Goal: Task Accomplishment & Management: Use online tool/utility

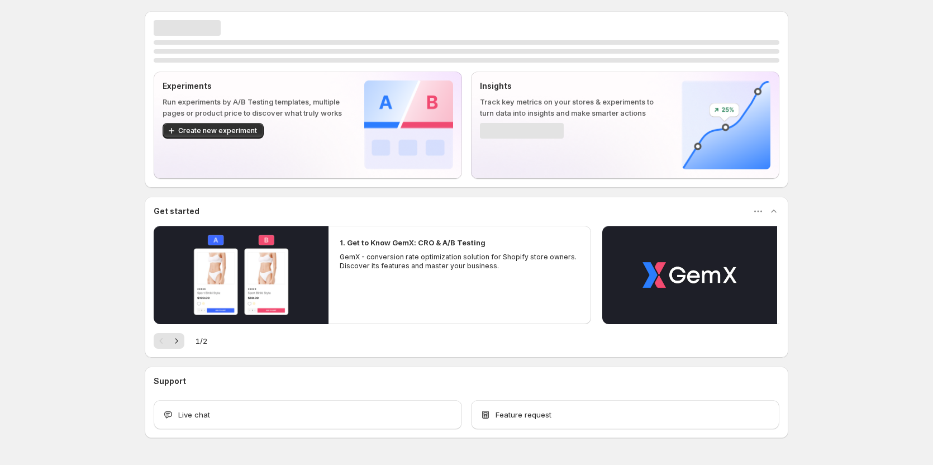
scroll to position [34, 0]
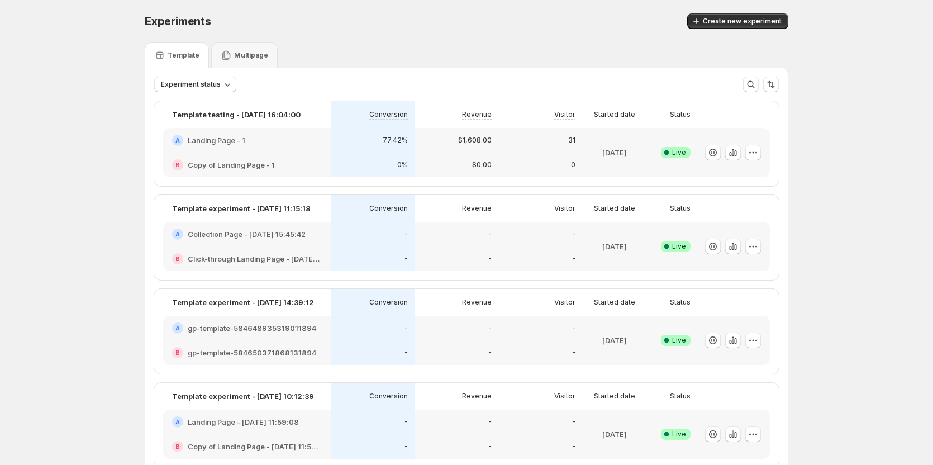
click at [251, 45] on div "Multipage" at bounding box center [244, 54] width 66 height 25
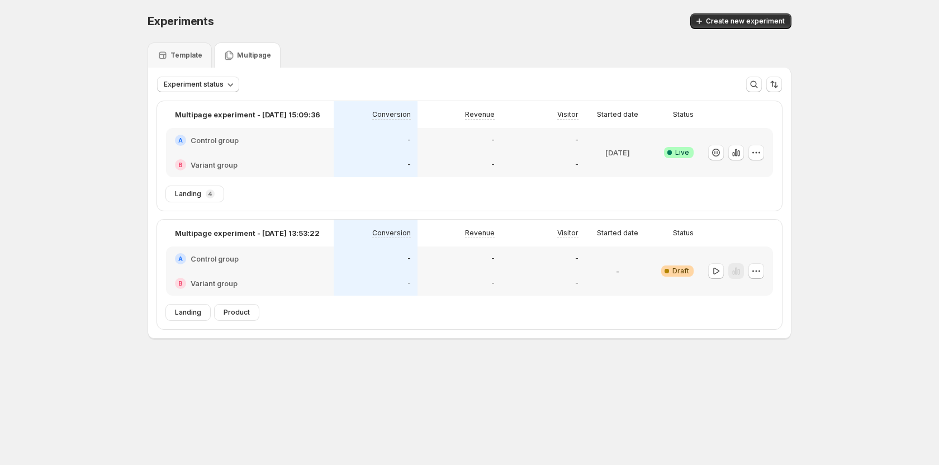
click at [252, 50] on div "Multipage" at bounding box center [247, 55] width 47 height 11
click at [188, 54] on p "Template" at bounding box center [186, 55] width 32 height 9
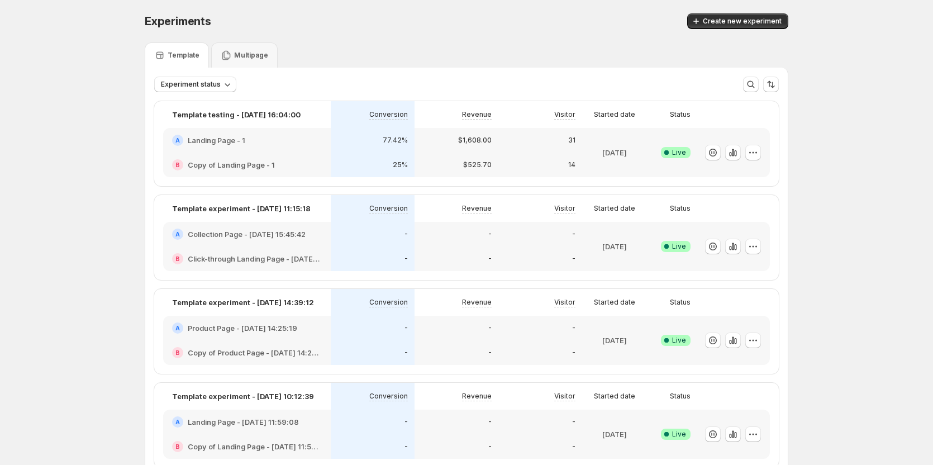
click at [372, 38] on div "Experiments. This page is ready Experiments Create new experiment" at bounding box center [467, 21] width 644 height 42
click at [250, 55] on p "Multipage" at bounding box center [251, 55] width 34 height 9
